Goal: Obtain resource: Download file/media

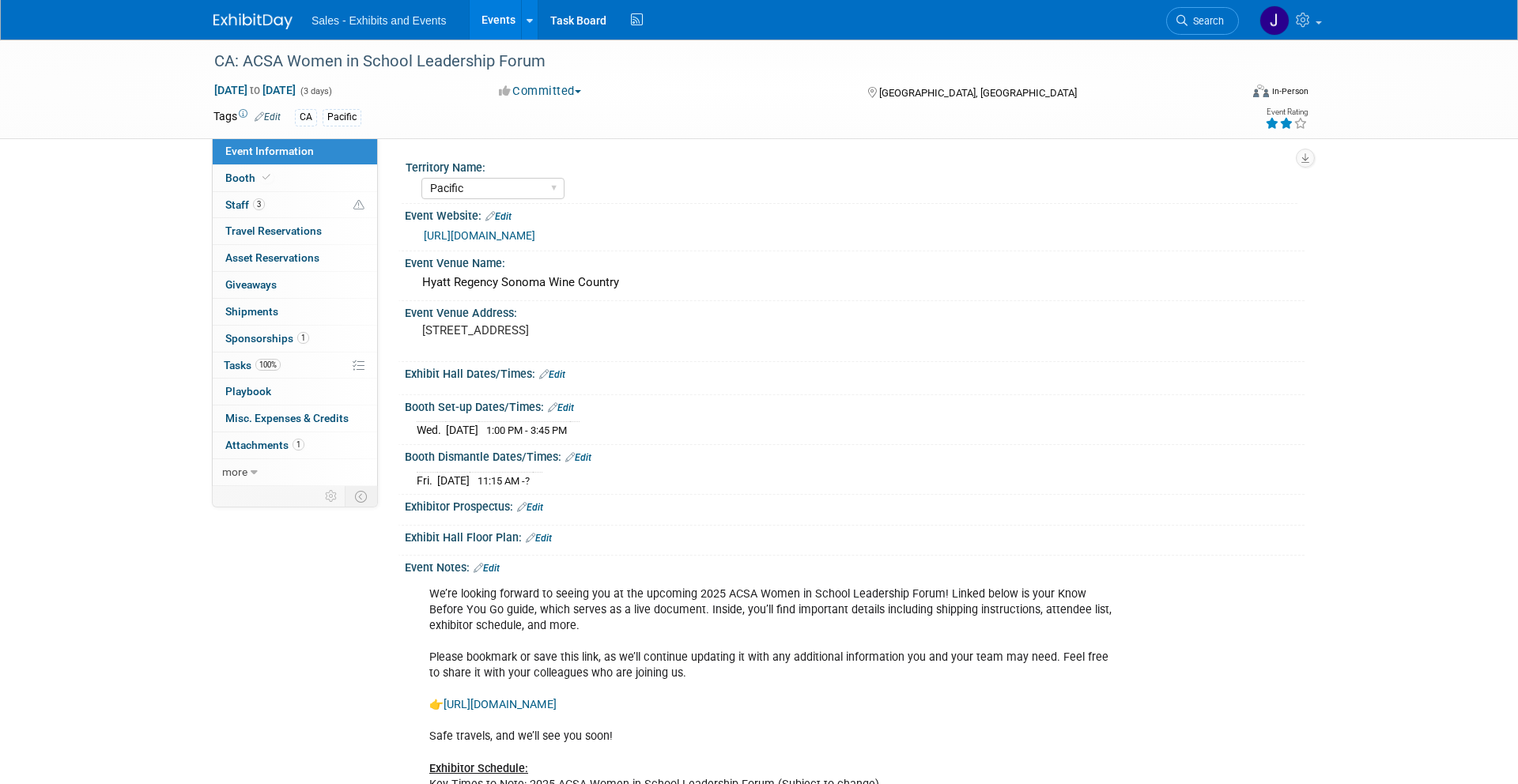
select select "Pacific"
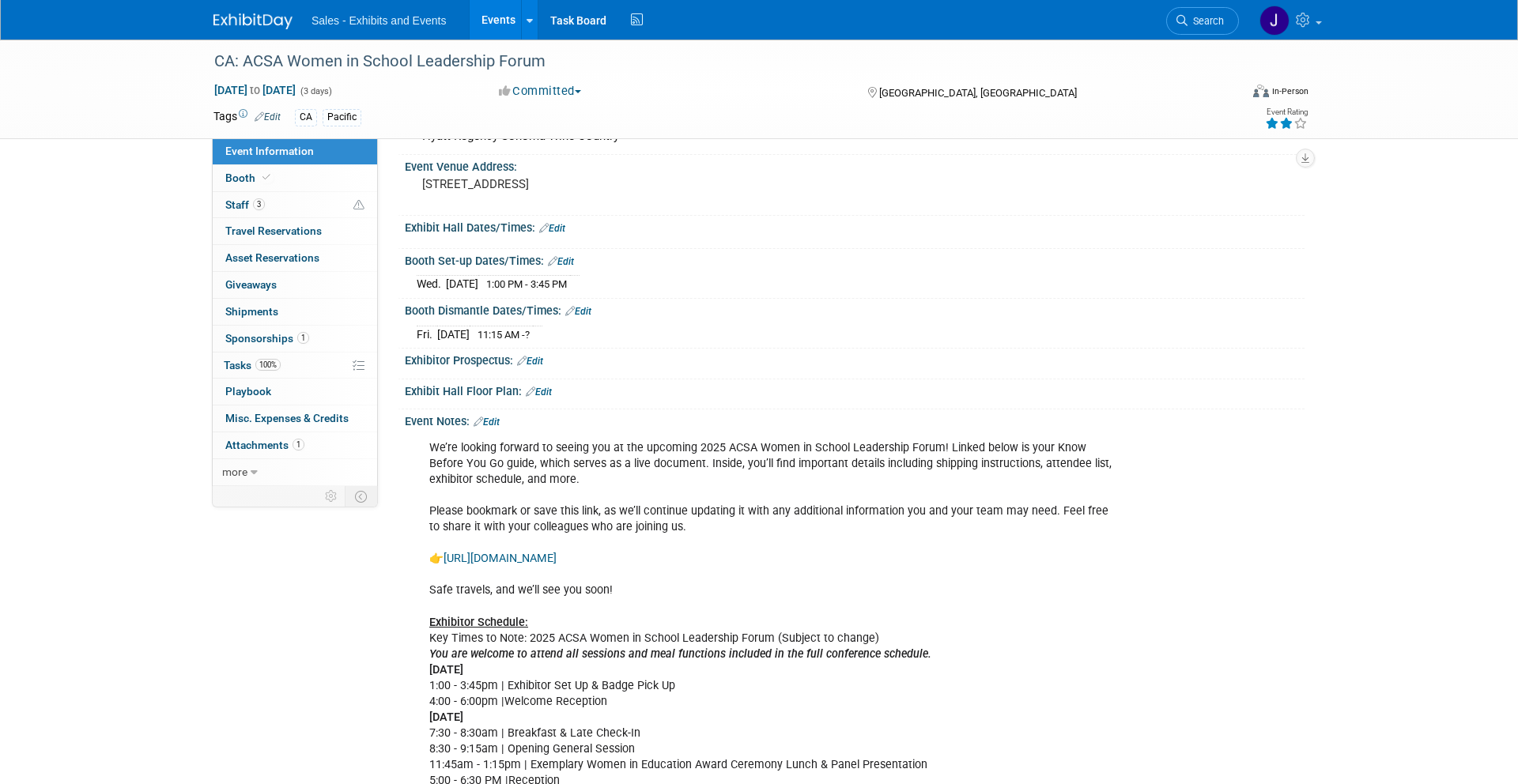
scroll to position [147, 0]
click at [556, 550] on link "[URL][DOMAIN_NAME]" at bounding box center [499, 557] width 113 height 14
click at [304, 225] on span "Travel Reservations 0" at bounding box center [274, 231] width 96 height 13
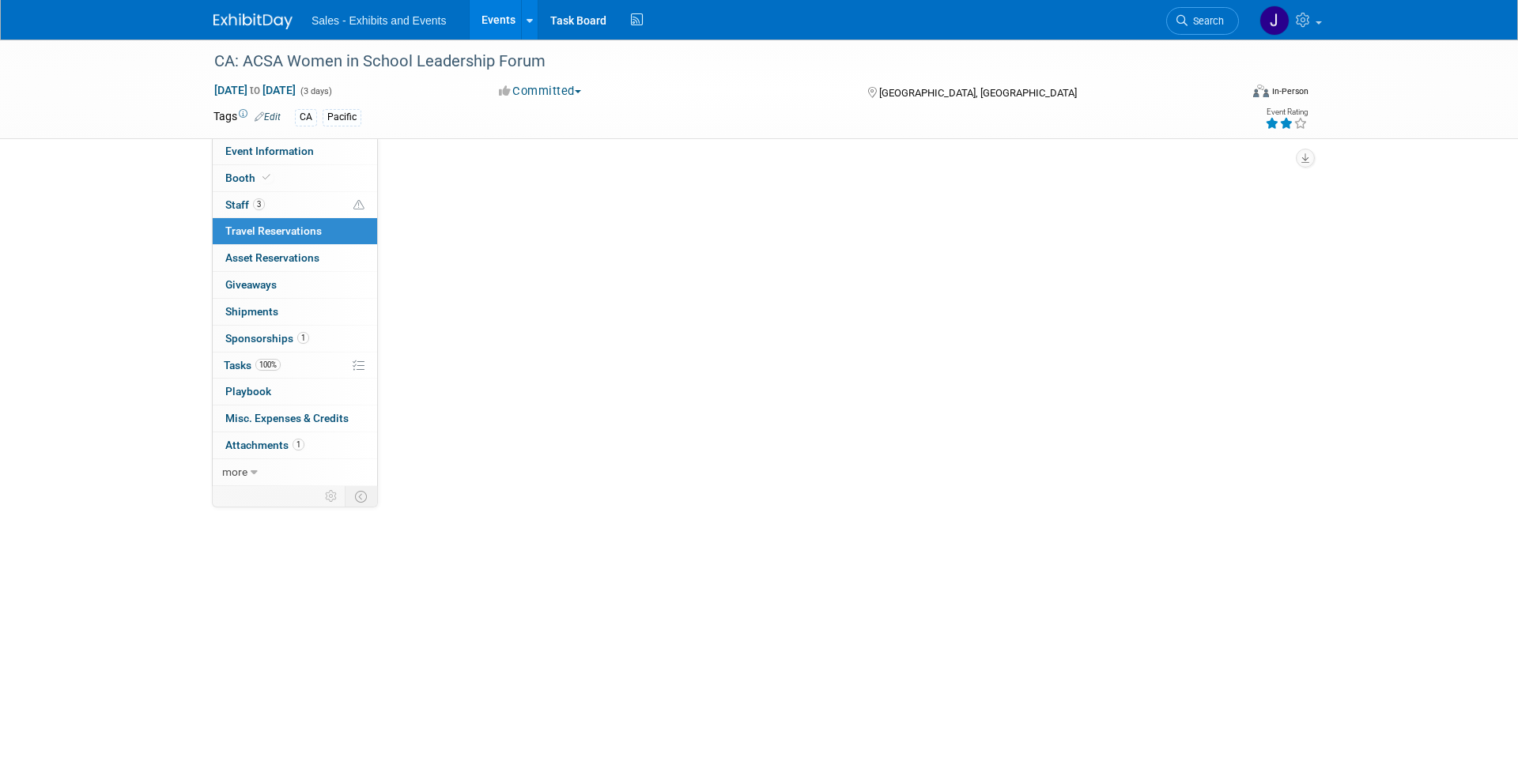
scroll to position [0, 0]
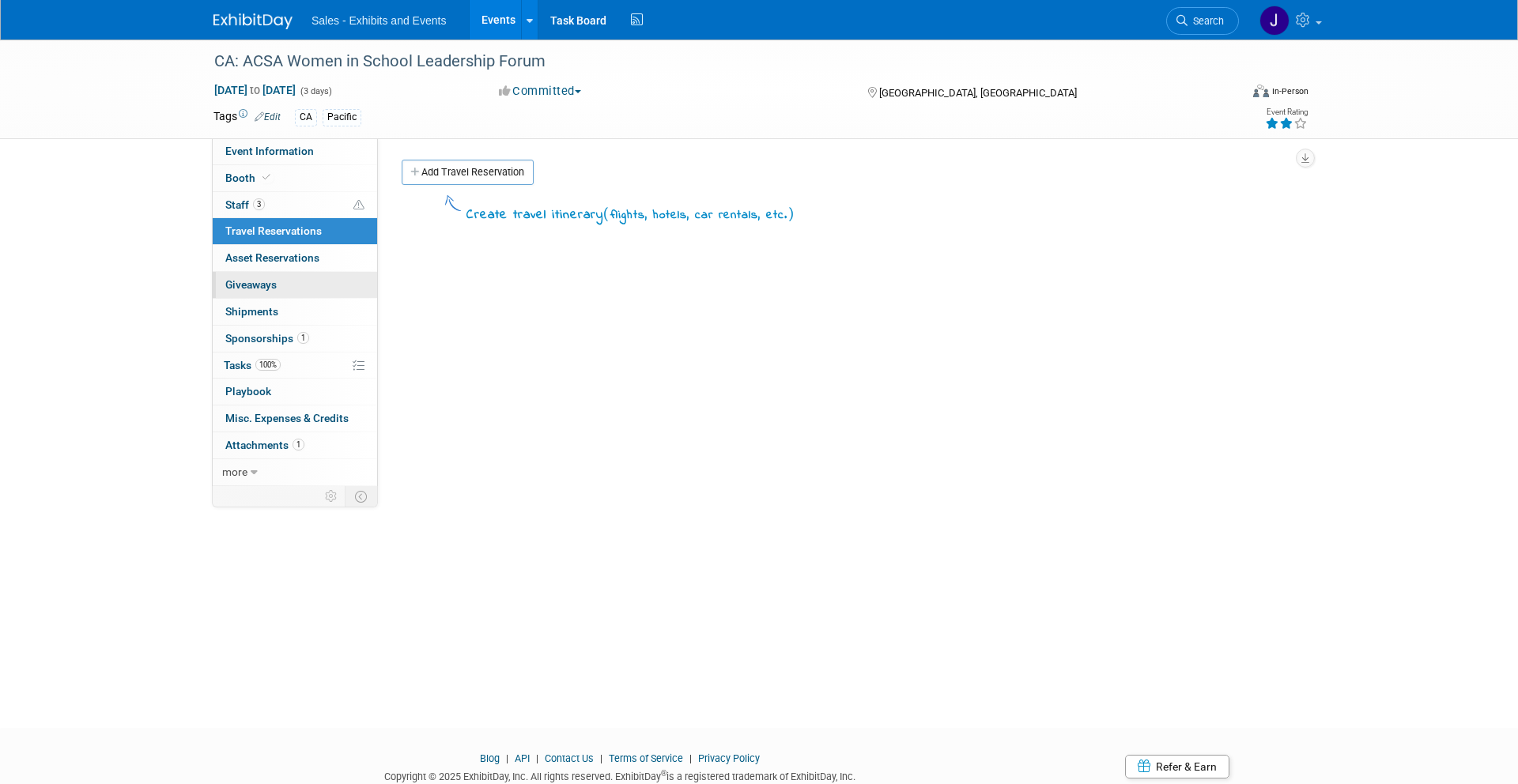
click at [286, 272] on link "0 Giveaways 0" at bounding box center [295, 285] width 165 height 26
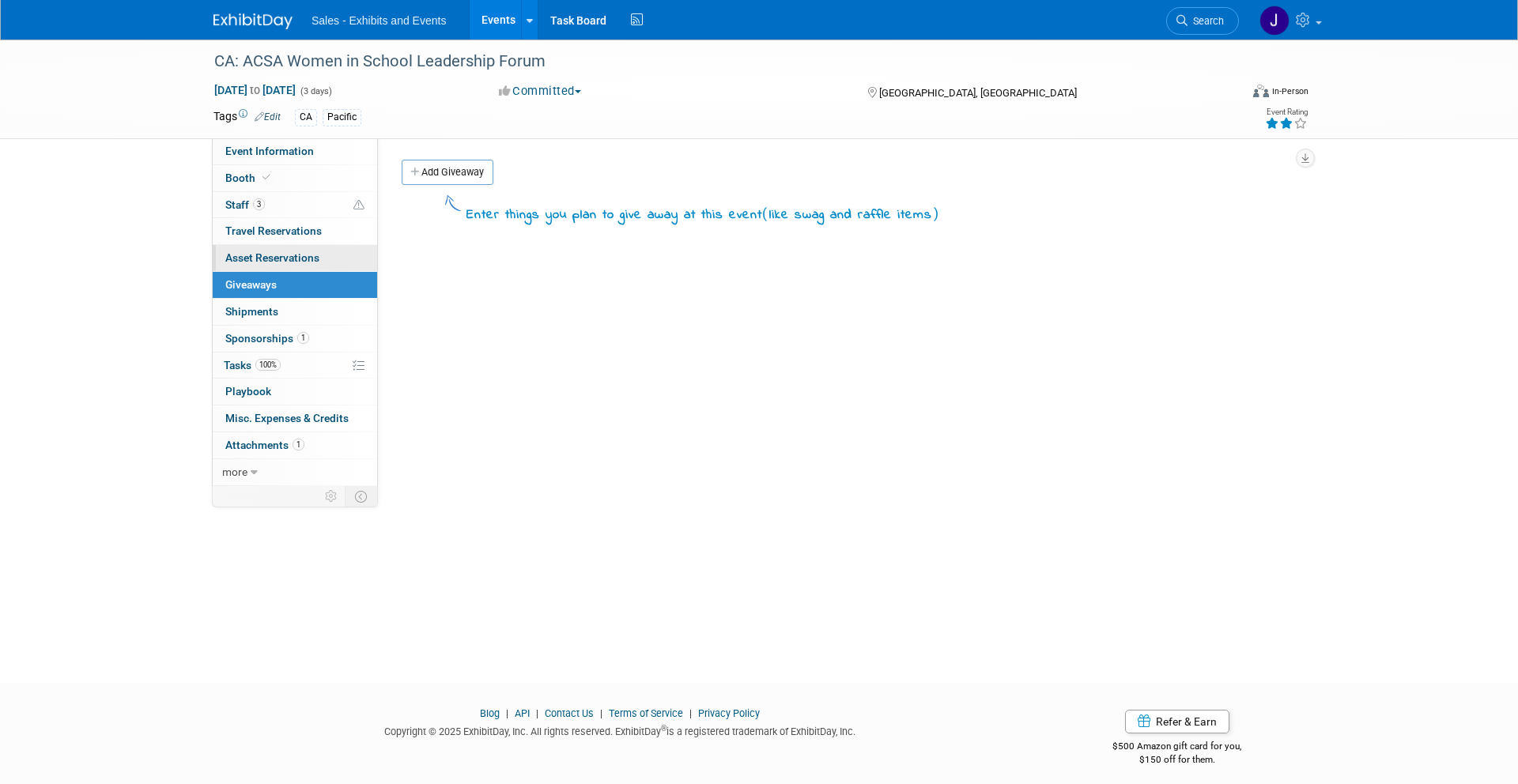
click at [287, 259] on span "Asset Reservations 0" at bounding box center [272, 258] width 94 height 13
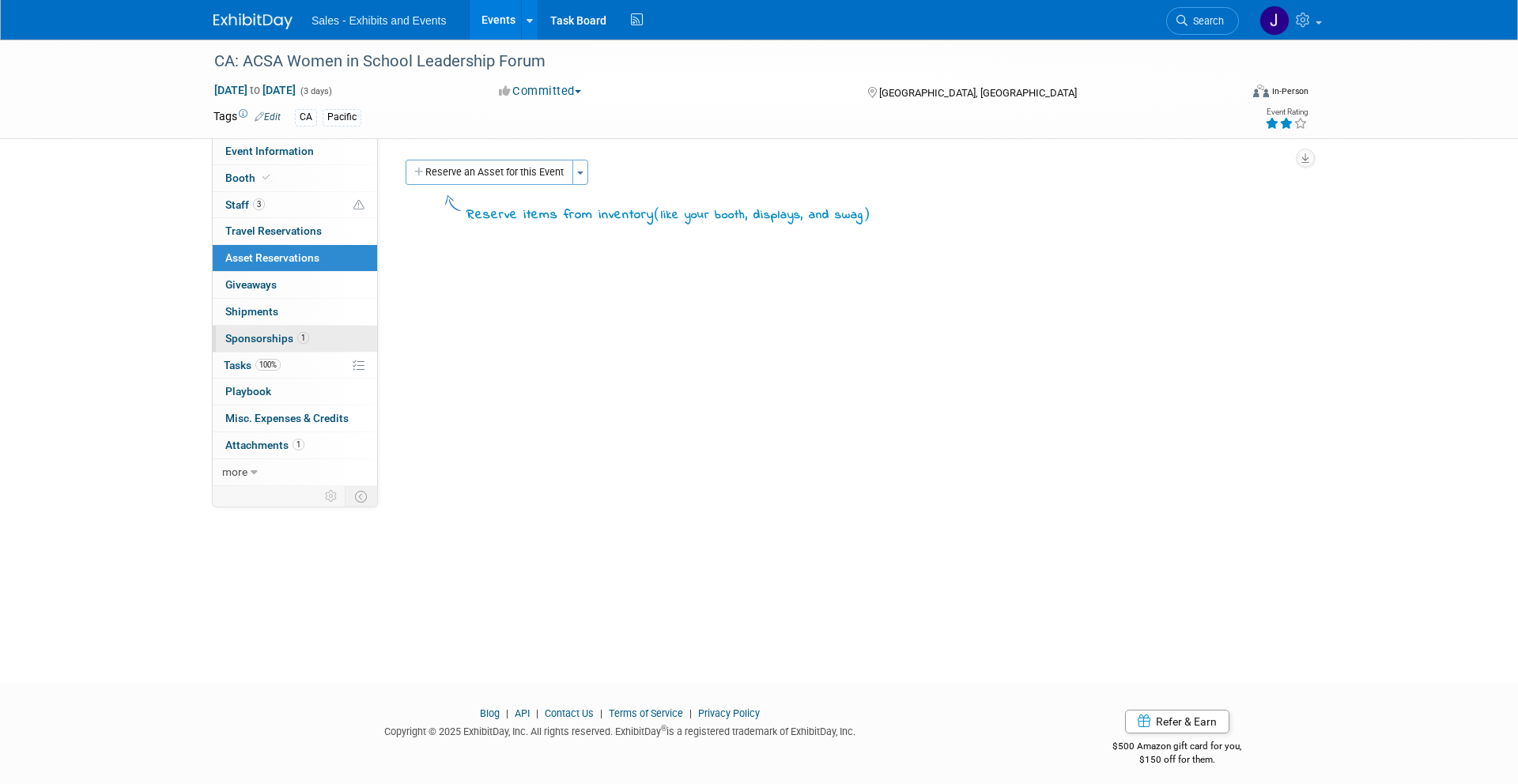
click at [273, 335] on span "Sponsorships 1" at bounding box center [267, 339] width 83 height 13
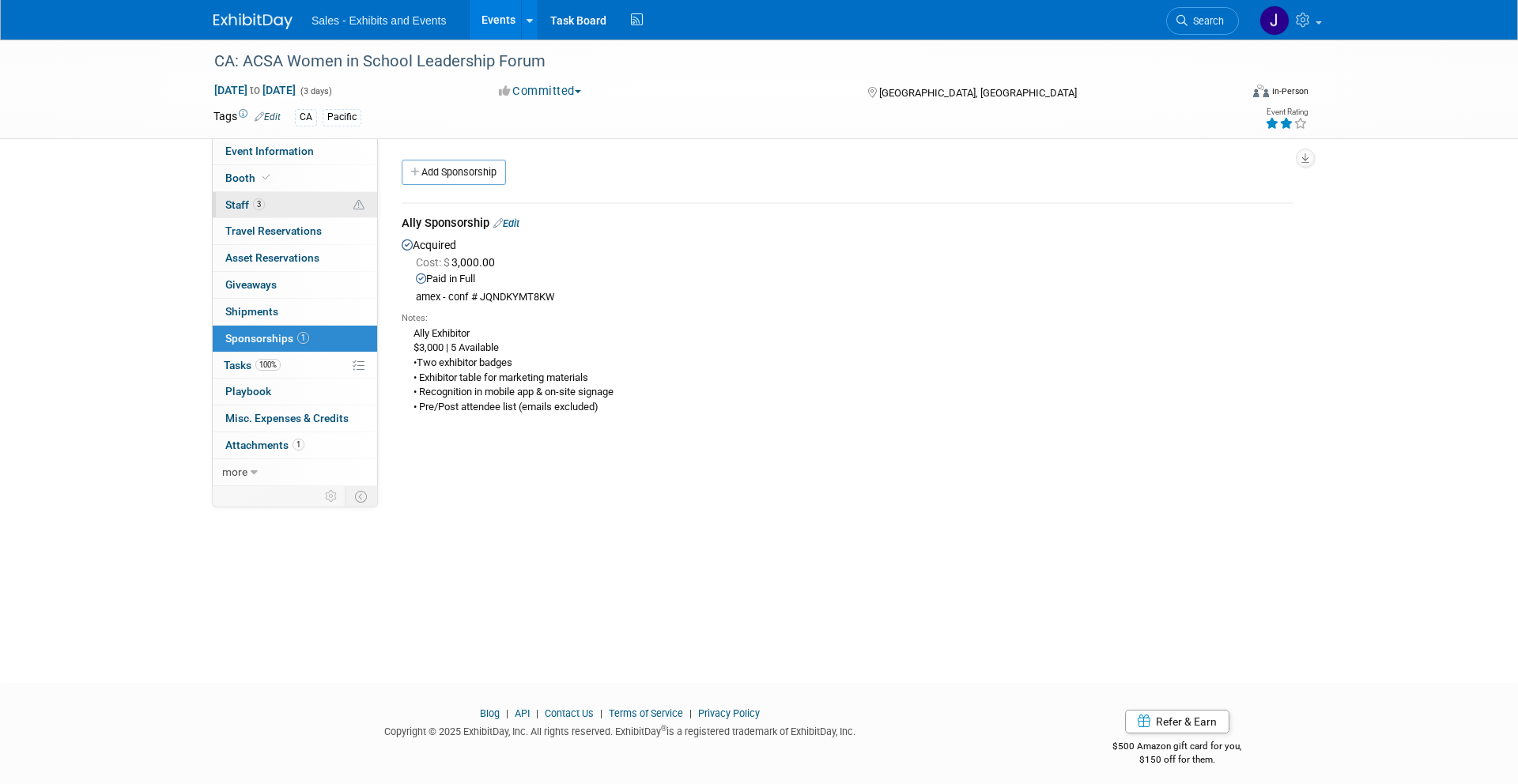
click at [281, 201] on link "3 Staff 3" at bounding box center [295, 205] width 165 height 26
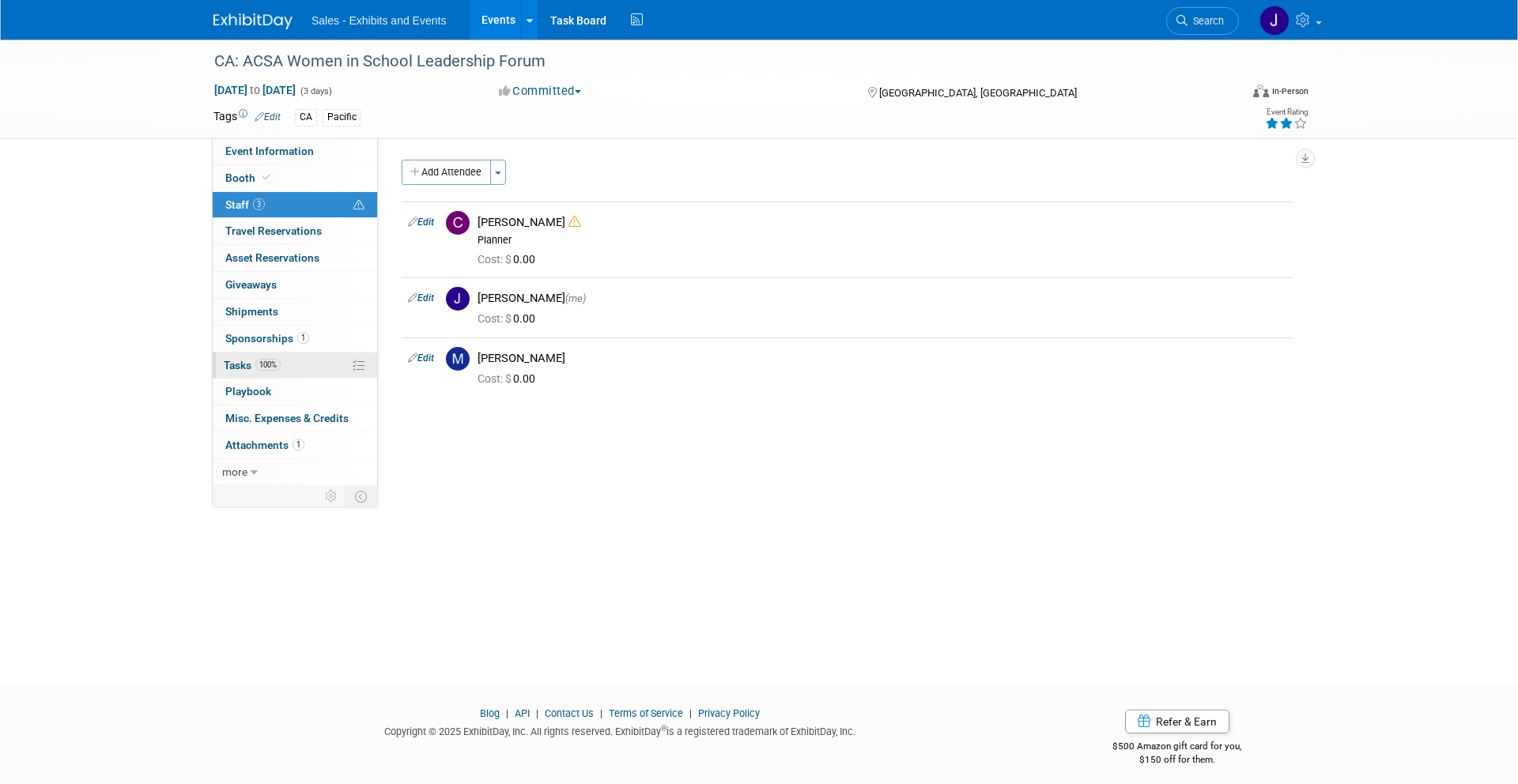
click at [300, 359] on link "100% Tasks 100%" at bounding box center [295, 365] width 165 height 26
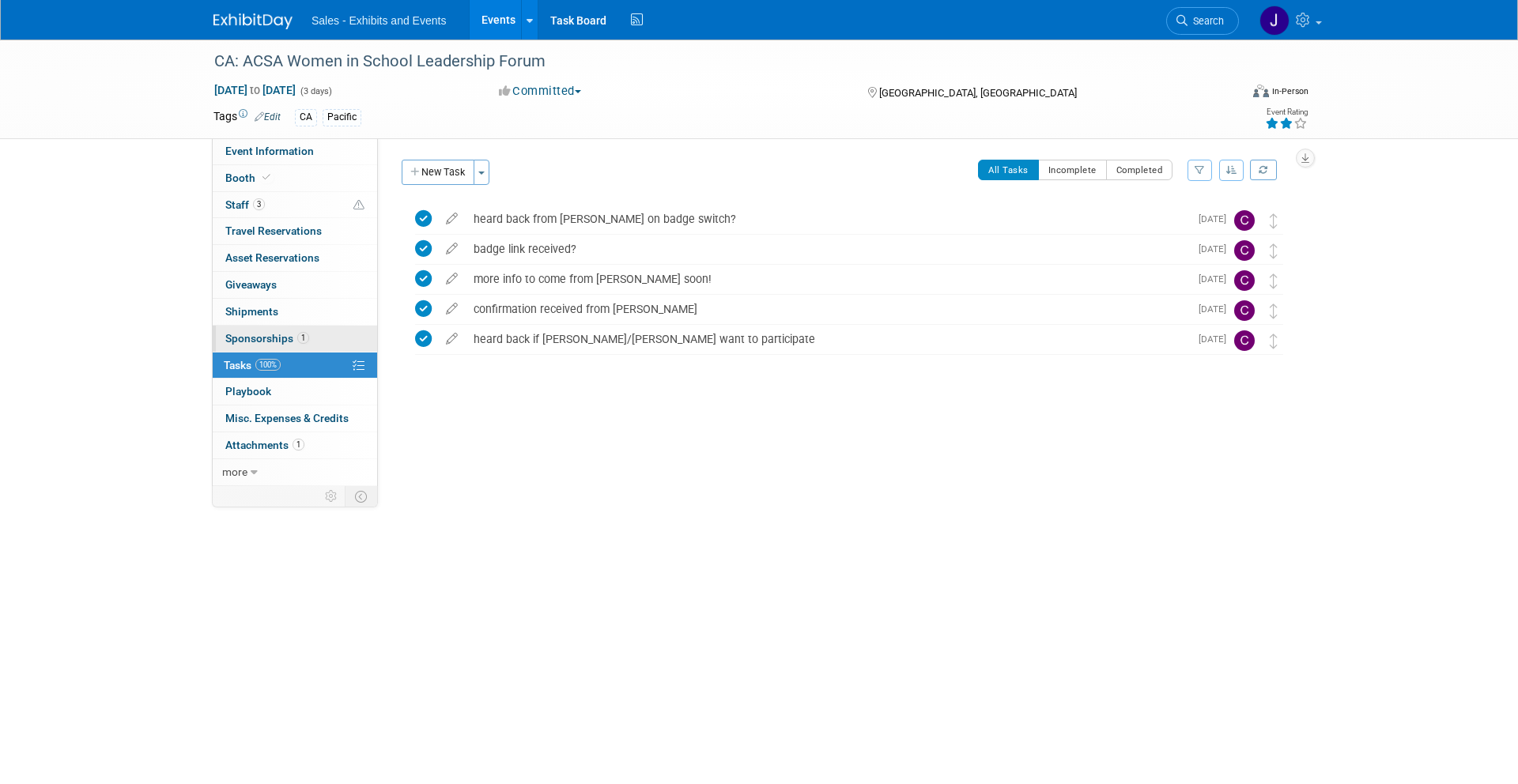
click at [275, 341] on span "Sponsorships 1" at bounding box center [267, 339] width 83 height 13
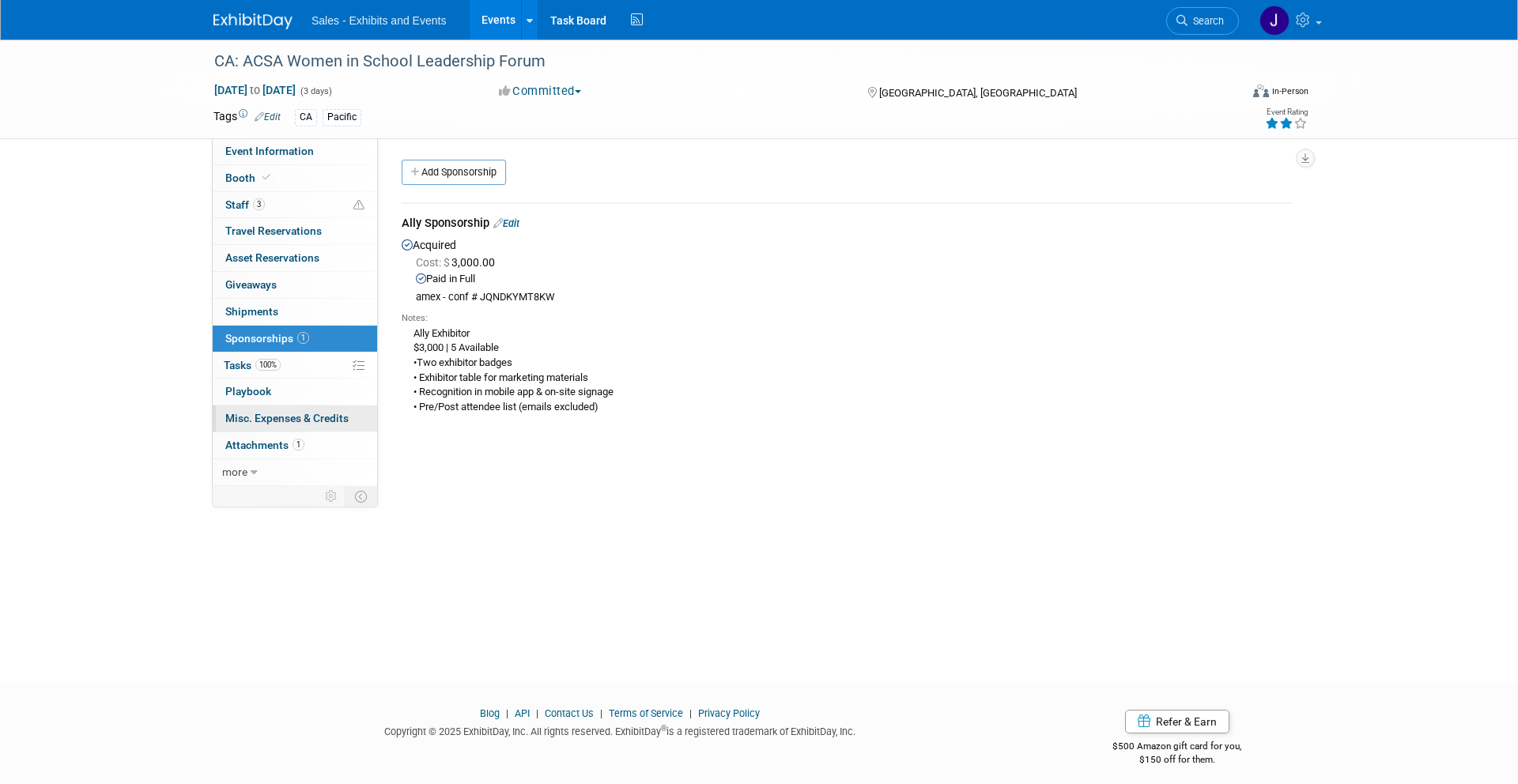
click at [289, 415] on span "Misc. Expenses & Credits 0" at bounding box center [287, 418] width 124 height 13
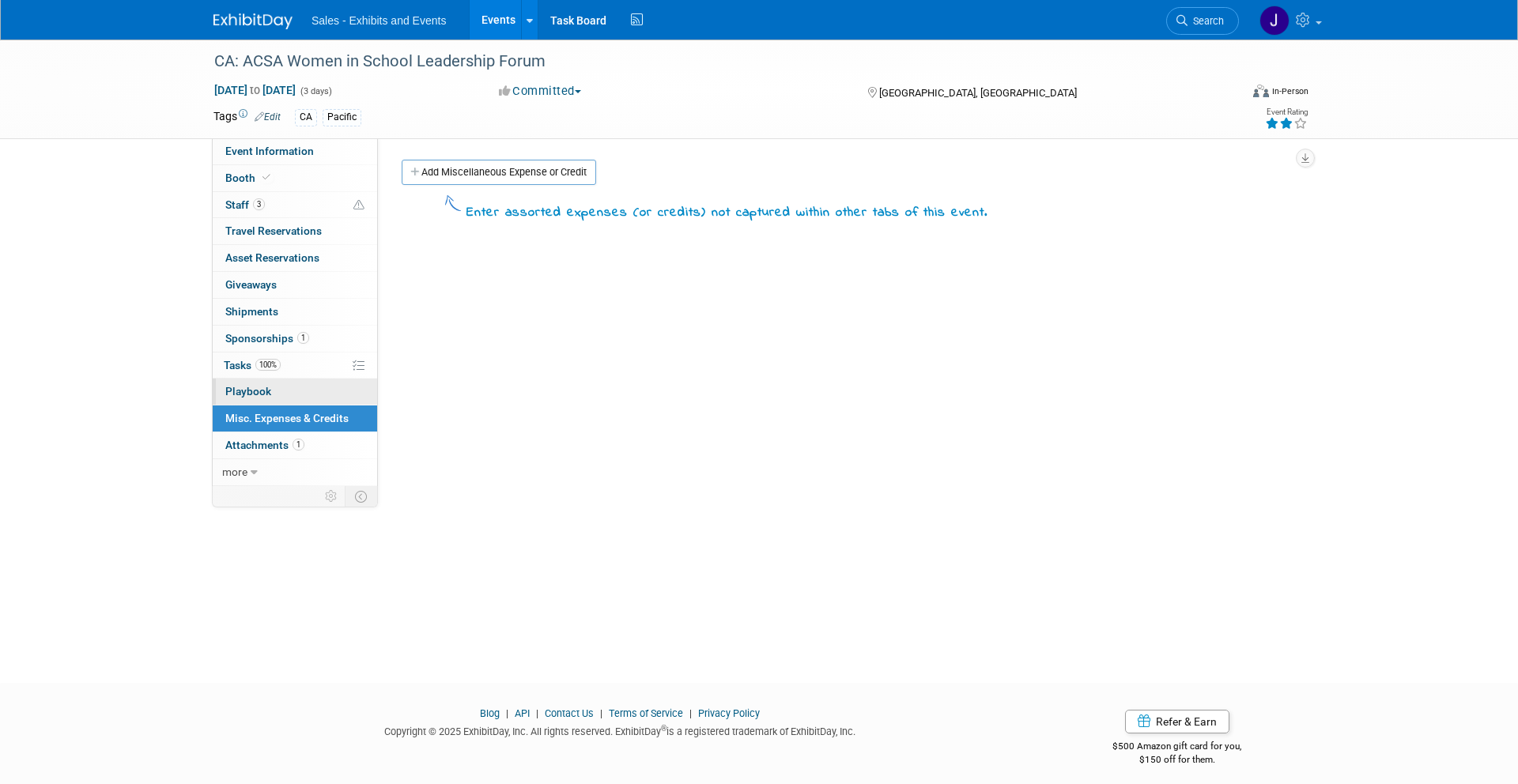
click at [295, 393] on link "0 Playbook 0" at bounding box center [295, 392] width 165 height 26
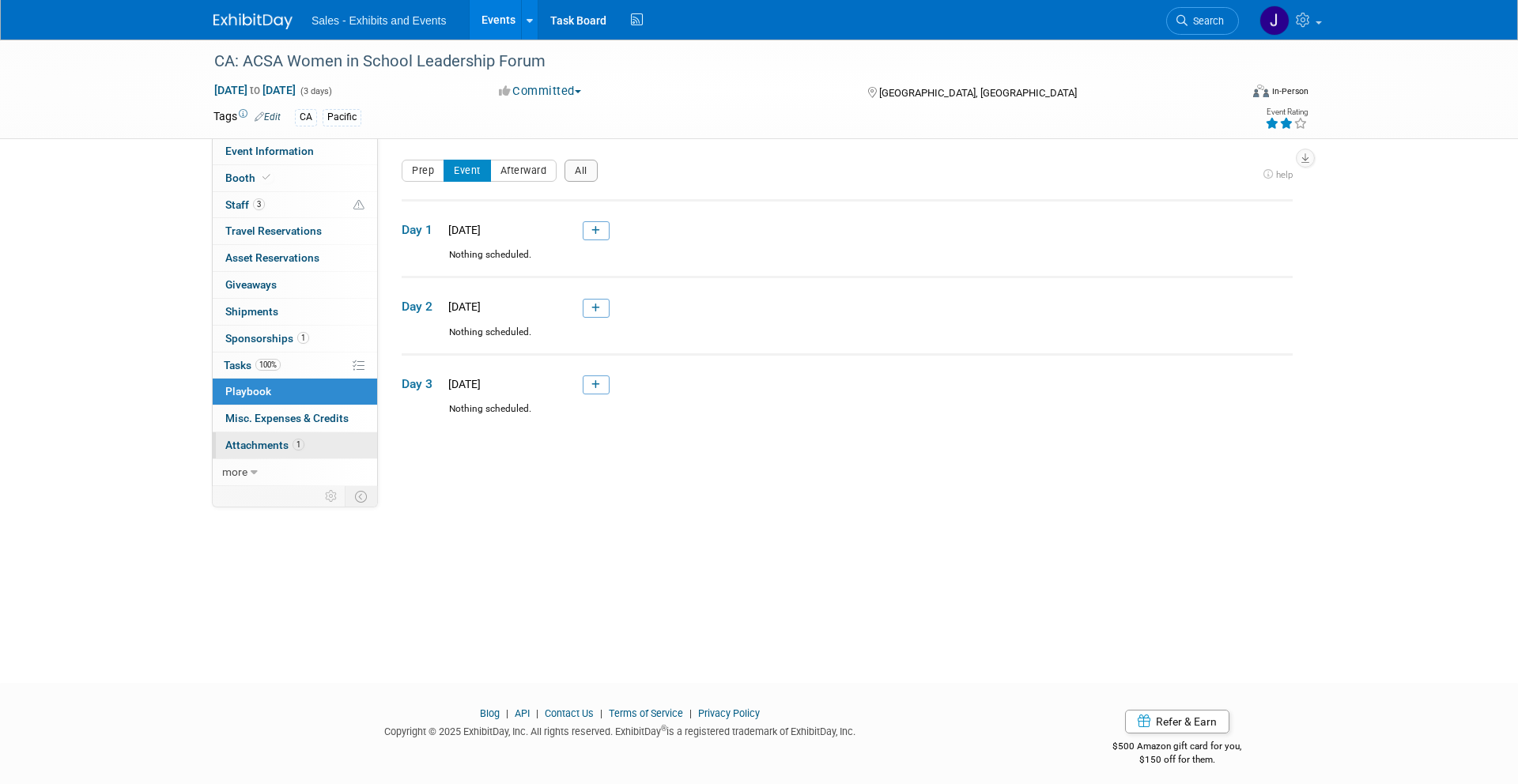
click at [284, 455] on link "1 Attachments 1" at bounding box center [295, 445] width 165 height 26
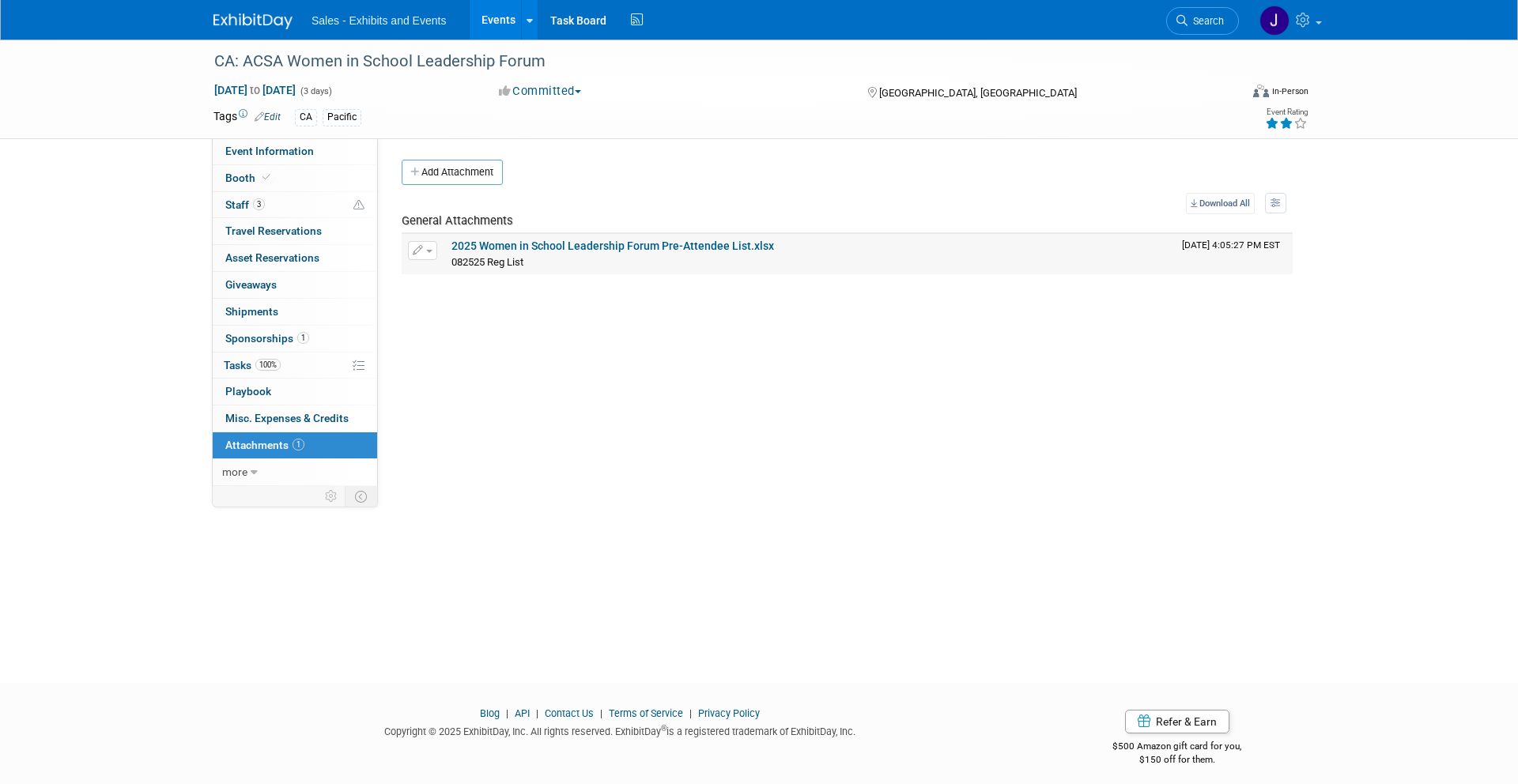
click at [600, 245] on link "2025 Women in School Leadership Forum Pre-Attendee List.xlsx" at bounding box center [612, 246] width 323 height 13
